Goal: Task Accomplishment & Management: Use online tool/utility

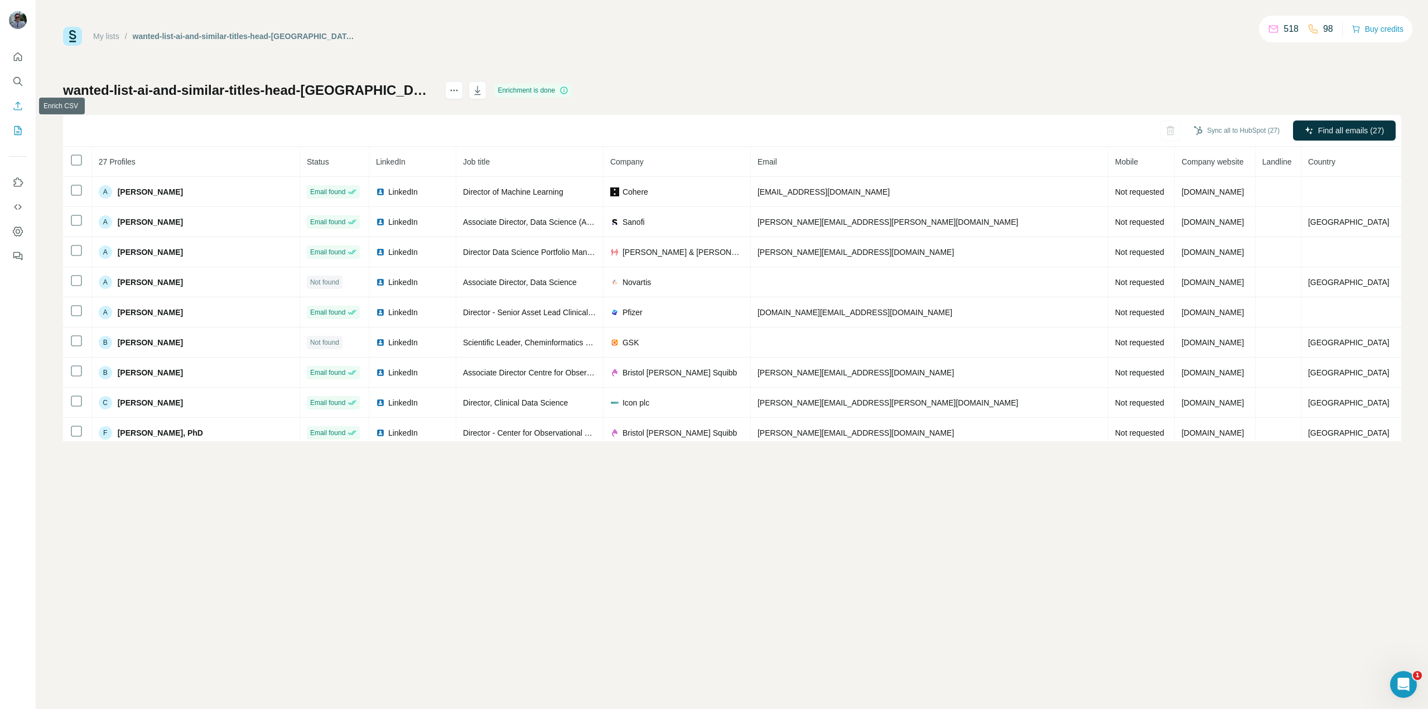
click at [16, 109] on icon "Enrich CSV" at bounding box center [17, 105] width 11 height 11
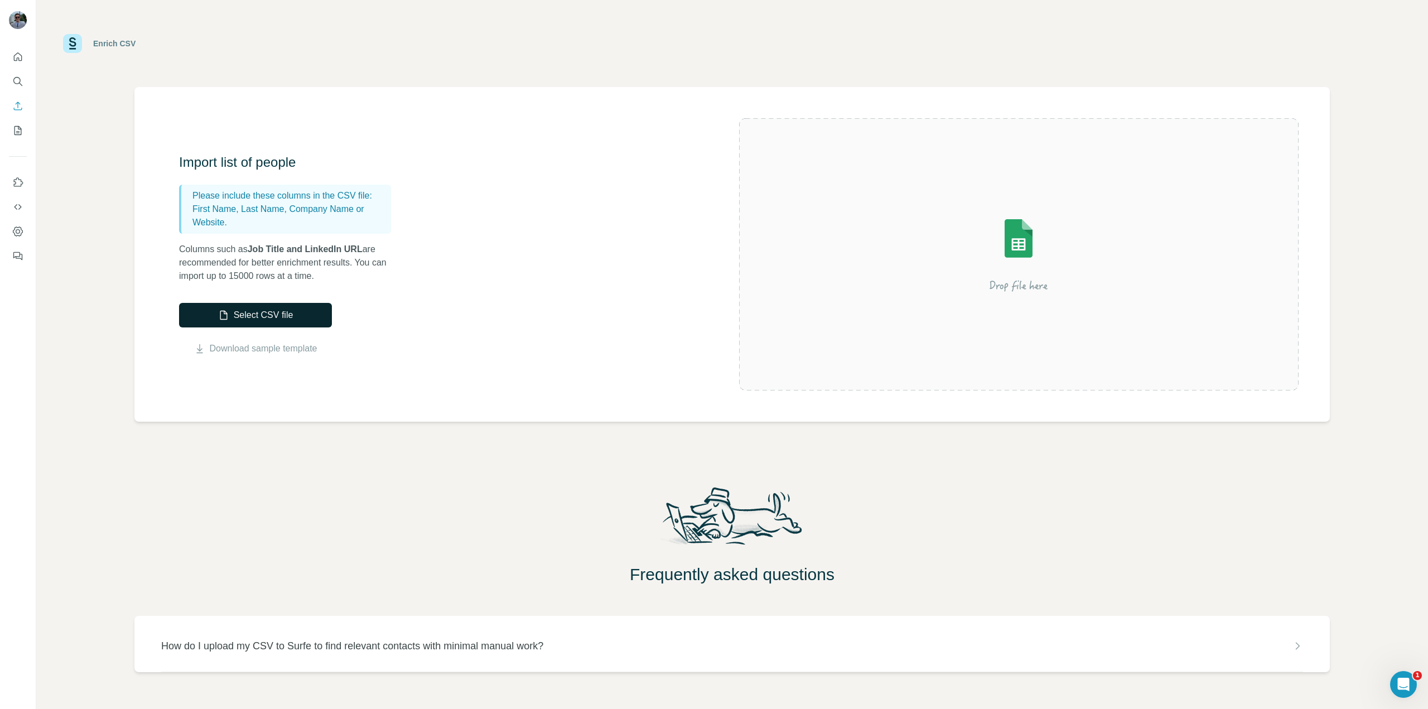
click at [279, 322] on button "Select CSV file" at bounding box center [255, 315] width 153 height 25
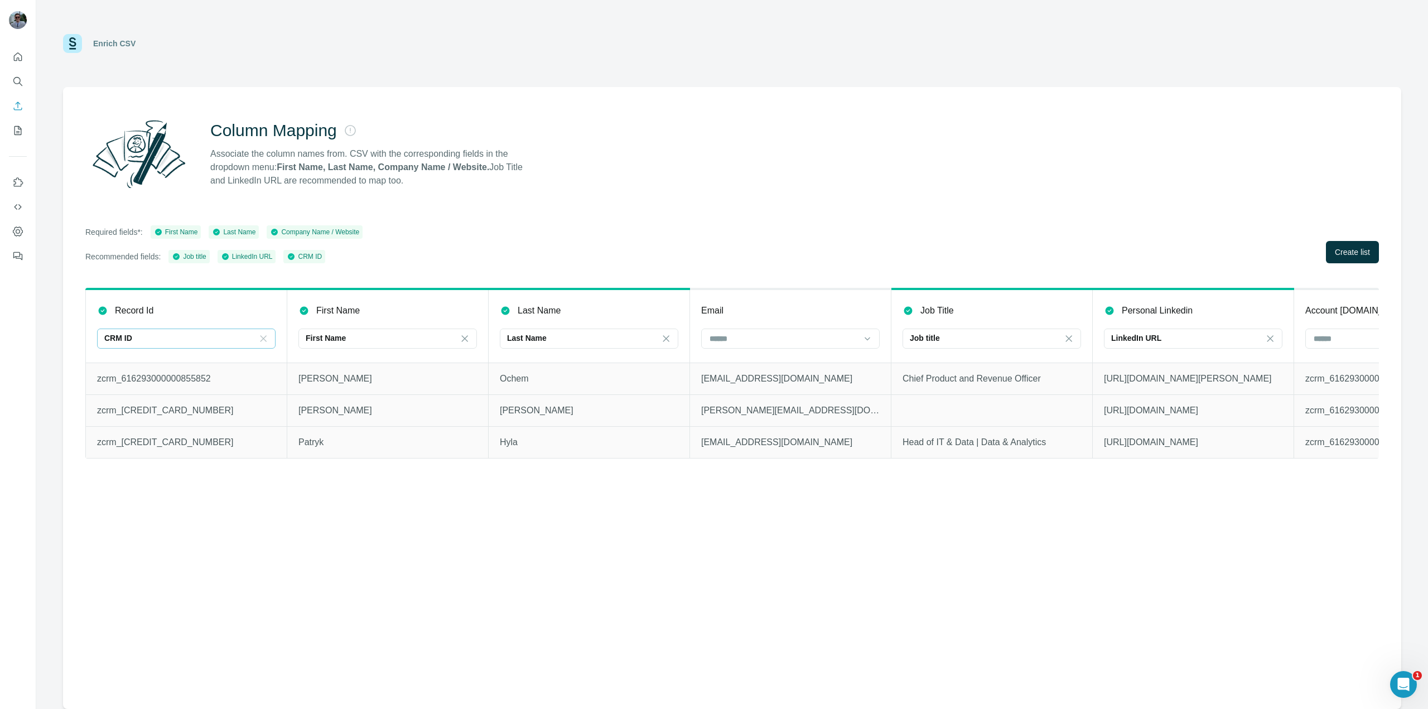
click at [260, 344] on icon at bounding box center [263, 338] width 11 height 11
click at [442, 592] on div "Column Mapping Associate the column names from. CSV with the corresponding fiel…" at bounding box center [732, 398] width 1338 height 622
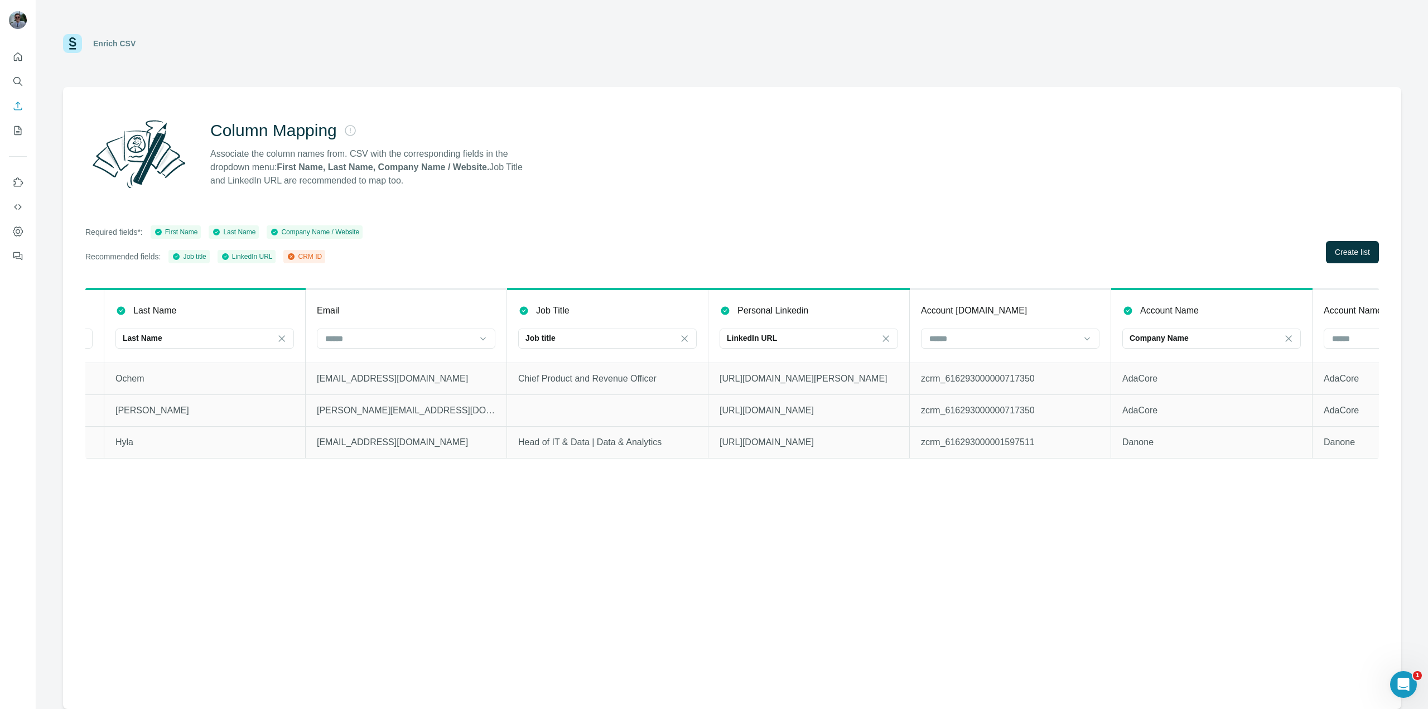
scroll to position [0, 390]
click at [390, 336] on input at bounding box center [393, 338] width 151 height 12
click at [480, 537] on div "Column Mapping Associate the column names from. CSV with the corresponding fiel…" at bounding box center [732, 398] width 1338 height 622
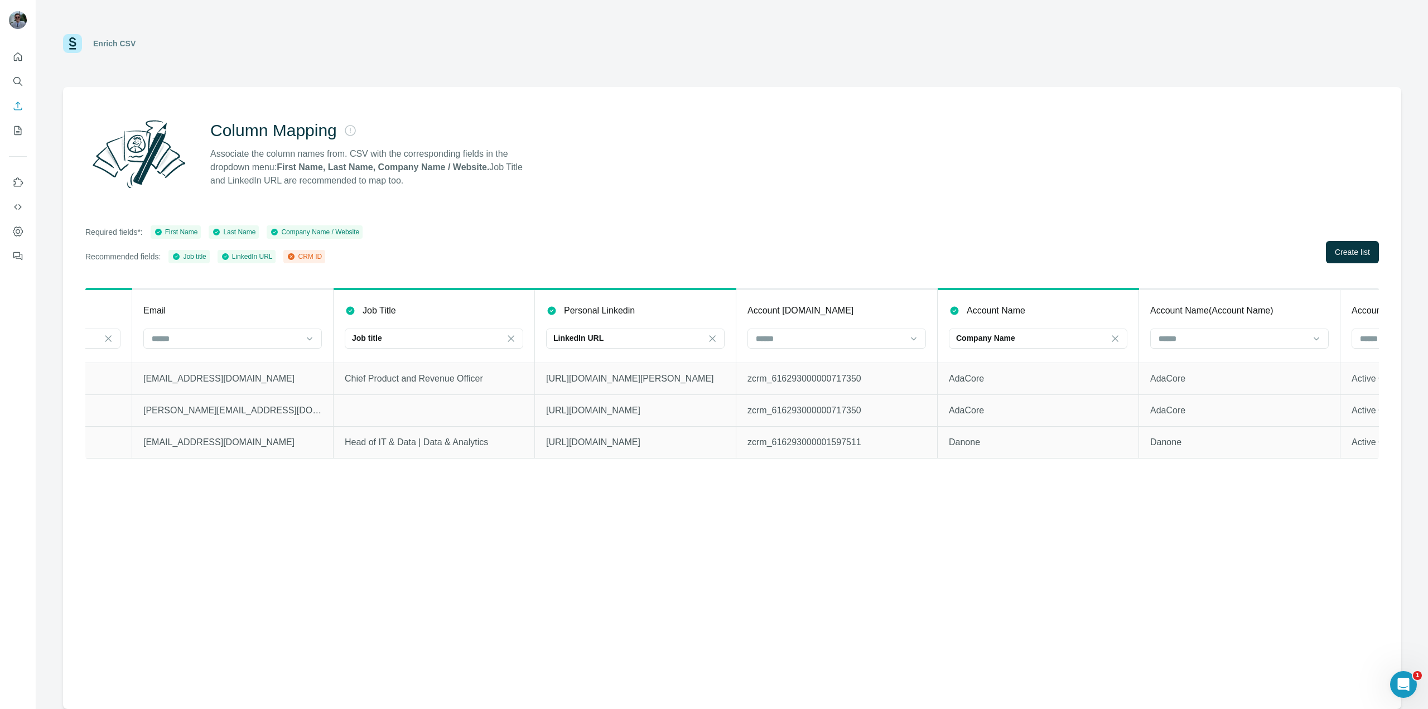
scroll to position [0, 721]
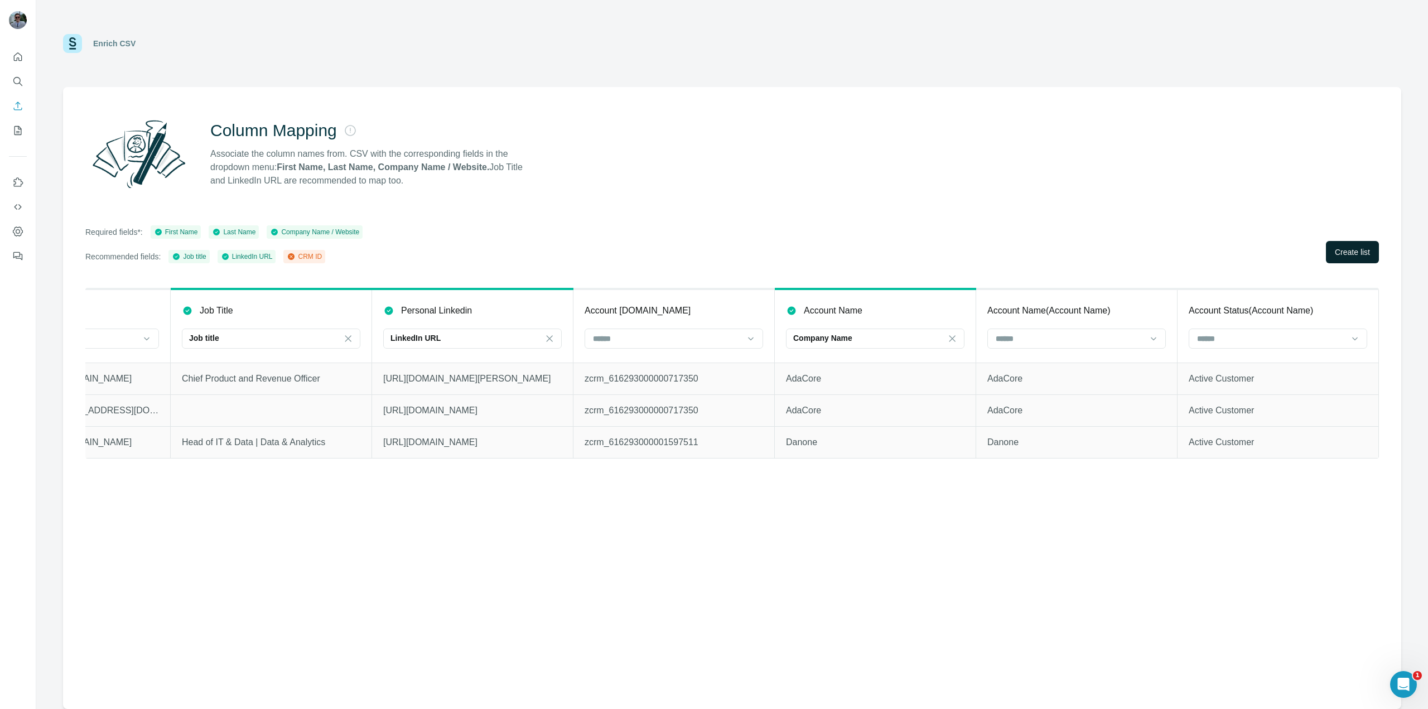
click at [1340, 257] on span "Create list" at bounding box center [1352, 252] width 35 height 11
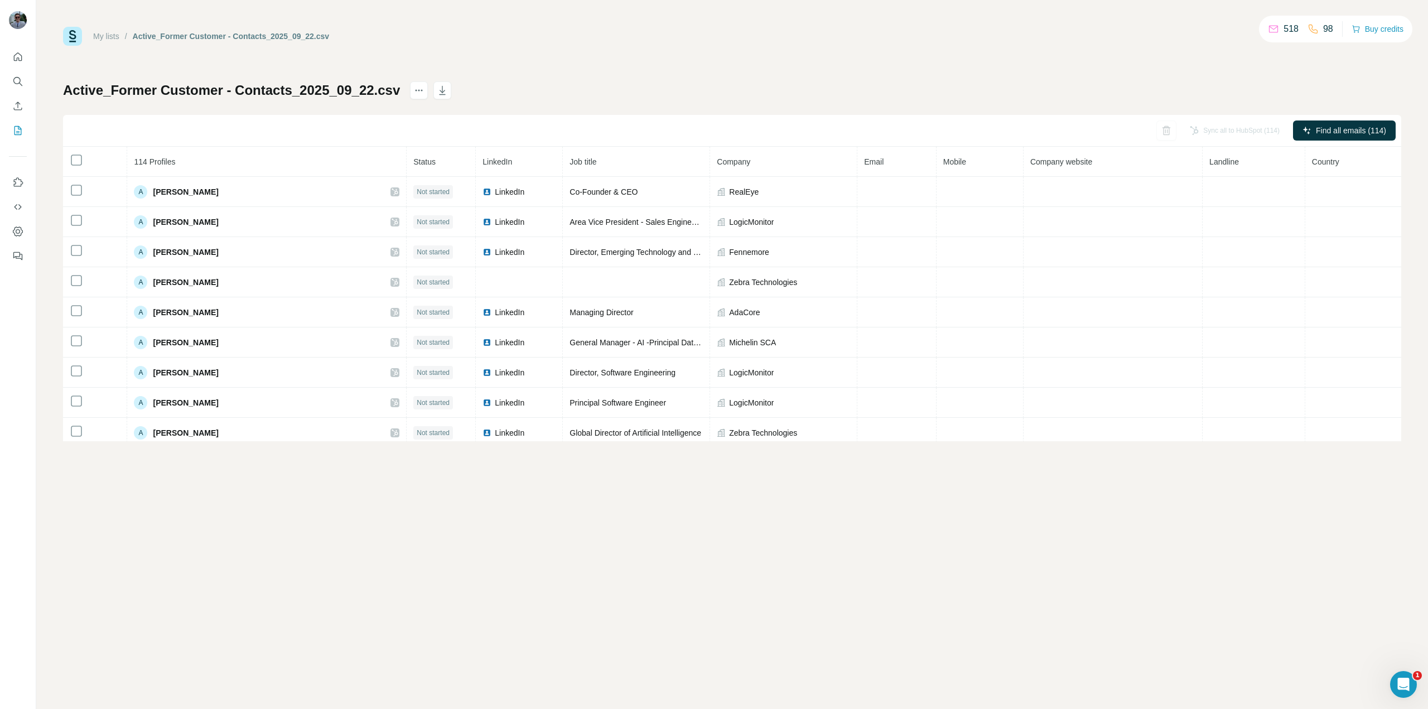
click at [567, 577] on div "My lists / Active_Former Customer - Contacts_2025_09_22.csv 518 98 Buy credits …" at bounding box center [732, 354] width 1392 height 709
click at [1350, 127] on span "Find all emails (114)" at bounding box center [1351, 130] width 70 height 11
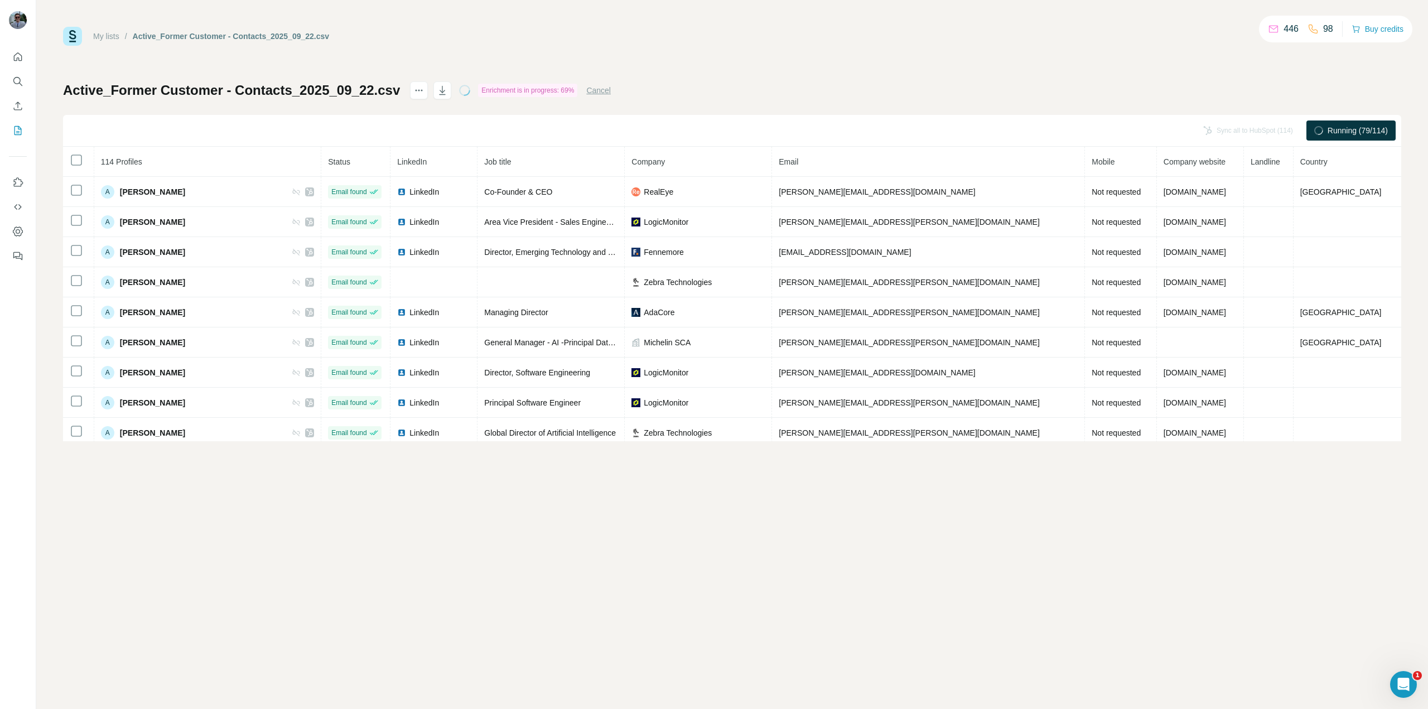
scroll to position [3169, 0]
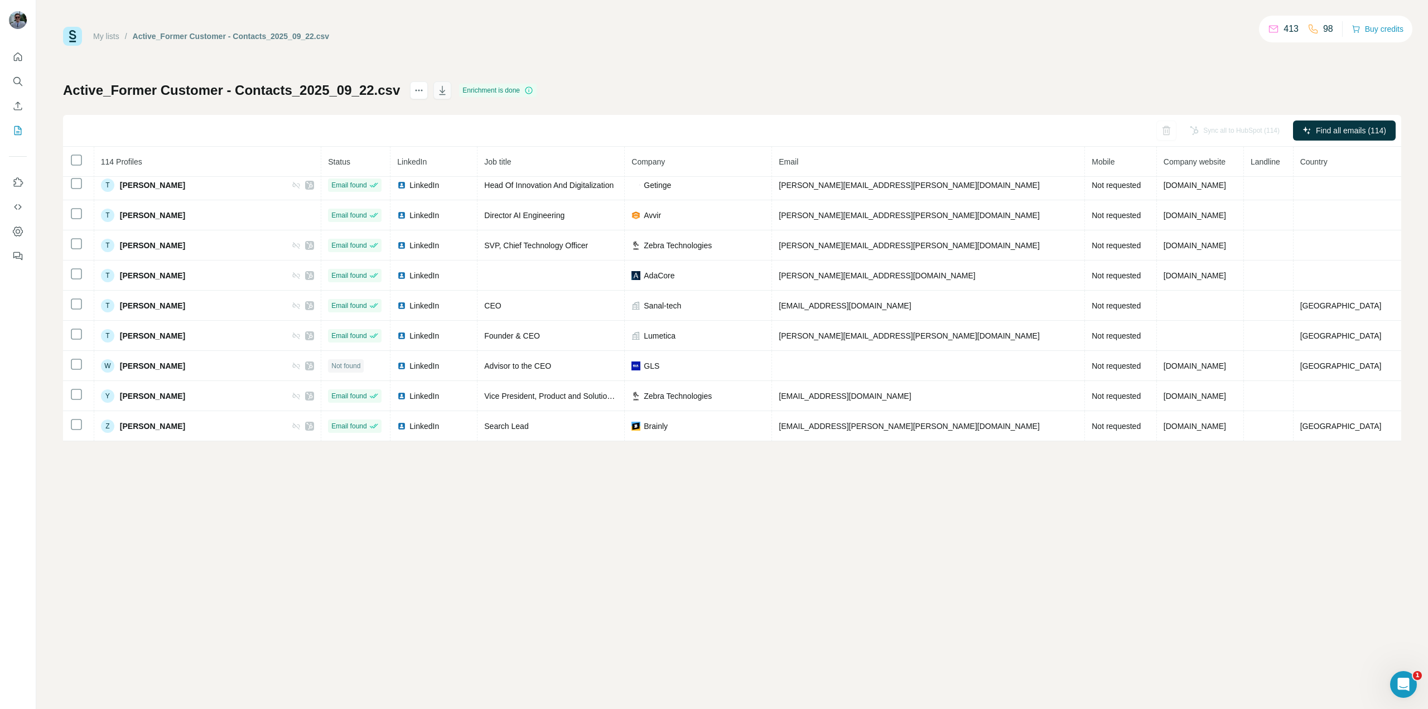
click at [438, 96] on button "button" at bounding box center [442, 90] width 18 height 18
